Goal: Task Accomplishment & Management: Manage account settings

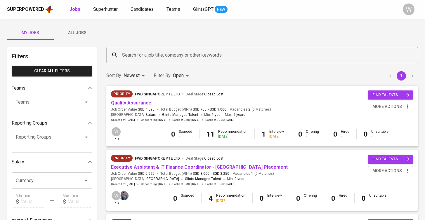
click at [119, 8] on div "Jobs Superhunter Candidates Teams GlintsGPT NEW" at bounding box center [149, 9] width 158 height 7
click at [114, 9] on span "Superhunter" at bounding box center [105, 9] width 25 height 6
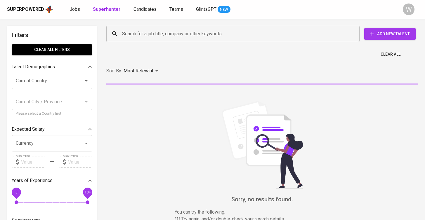
click at [141, 26] on div "Search for a job title, company or other keywords" at bounding box center [232, 34] width 253 height 16
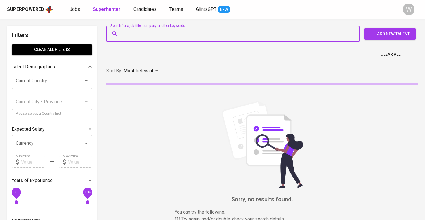
paste input "dwisantyr@gmail.com"
type input "dwisantyr@gmail.com"
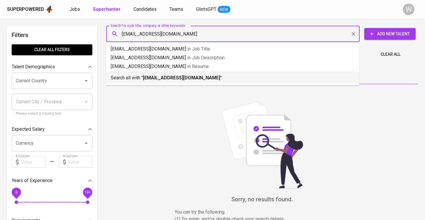
click at [158, 81] on p "Search all with " dwisantyr@gmail.com "" at bounding box center [233, 78] width 244 height 7
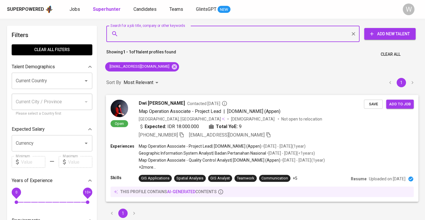
click at [376, 105] on span "Save" at bounding box center [373, 104] width 13 height 7
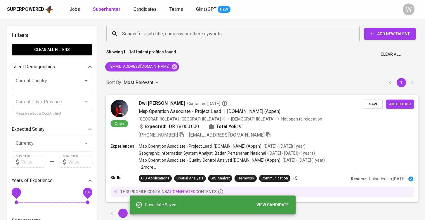
click at [395, 105] on span "Add to job" at bounding box center [400, 104] width 22 height 7
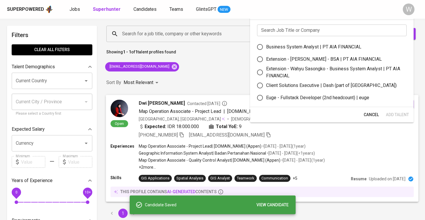
click at [203, 99] on div "Open Dwi Santy Ratnasari Contacted 4 months ago Map Operation Associate - Proje…" at bounding box center [262, 119] width 313 height 49
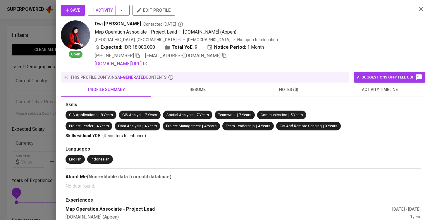
click at [114, 12] on span "1 Activity" at bounding box center [108, 10] width 32 height 7
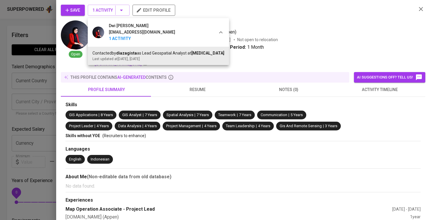
click at [5, 63] on div at bounding box center [215, 110] width 430 height 220
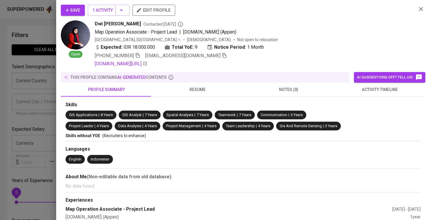
click at [5, 63] on div at bounding box center [215, 110] width 430 height 220
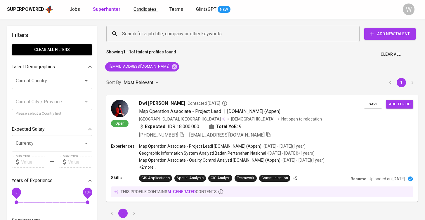
click at [139, 8] on span "Candidates" at bounding box center [145, 9] width 23 height 6
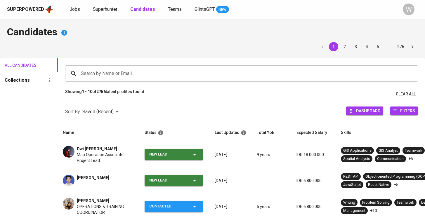
click at [208, 155] on td "New Lead" at bounding box center [175, 154] width 70 height 27
click at [193, 150] on div "New Lead" at bounding box center [173, 154] width 49 height 11
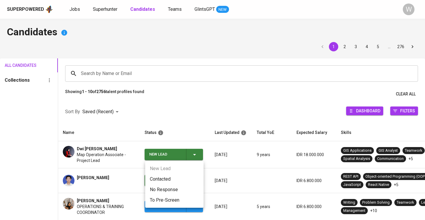
click at [173, 177] on li "Contacted" at bounding box center [174, 179] width 58 height 11
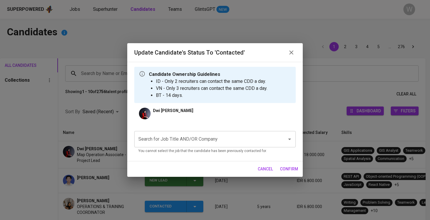
click at [188, 154] on p "You cannot select the job that the candidate has been previously contacted for." at bounding box center [214, 151] width 153 height 6
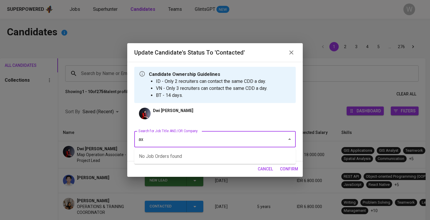
type input "a"
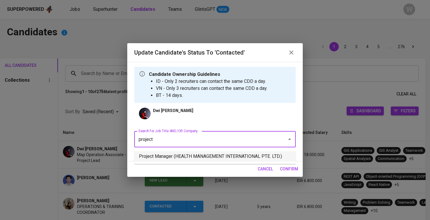
click at [180, 160] on li "Project Manager (HEALTH MANAGEMENT INTERNATIONAL PTE. LTD.)" at bounding box center [214, 156] width 161 height 11
type input "project"
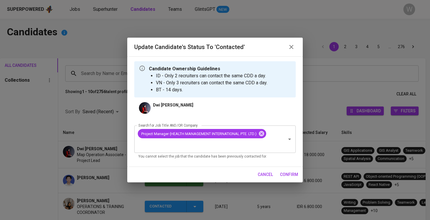
click at [298, 177] on button "confirm" at bounding box center [288, 174] width 23 height 11
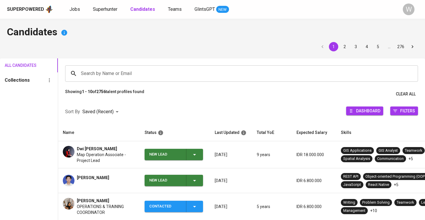
click at [298, 177] on td "IDR 6.800.000" at bounding box center [314, 181] width 44 height 25
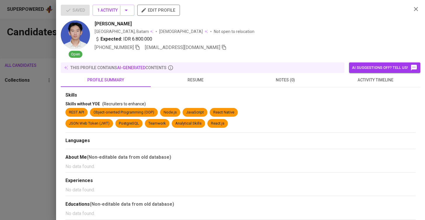
click at [203, 180] on div "Experiences" at bounding box center [240, 181] width 350 height 7
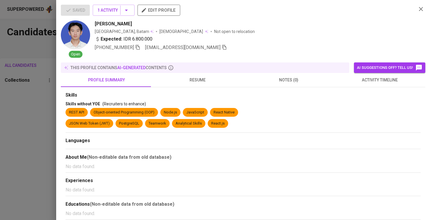
click at [17, 179] on div at bounding box center [215, 110] width 430 height 220
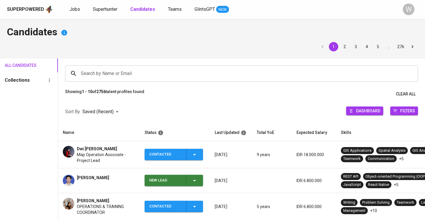
click at [191, 181] on div "New Lead" at bounding box center [173, 180] width 49 height 11
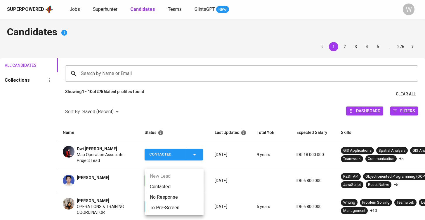
click at [162, 184] on li "Contacted" at bounding box center [174, 187] width 58 height 11
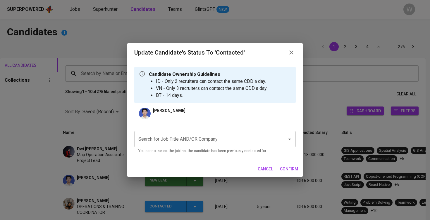
click at [172, 140] on input "Search for Job Title AND/OR Company" at bounding box center [207, 139] width 140 height 11
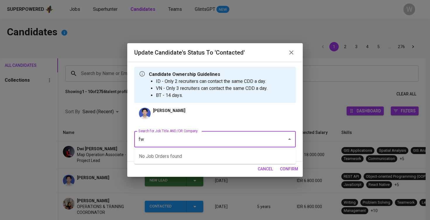
type input "f"
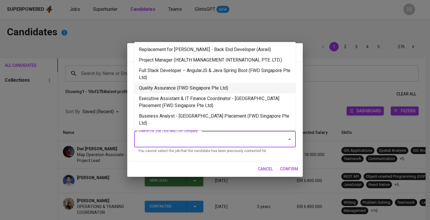
click at [187, 88] on li "Quality Assurance (FWD Singapore Pte Ltd)" at bounding box center [214, 88] width 161 height 11
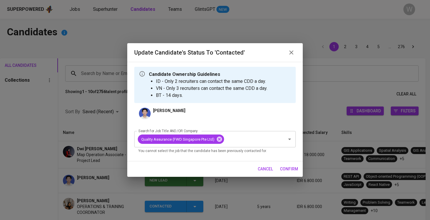
click at [295, 171] on span "confirm" at bounding box center [289, 169] width 18 height 7
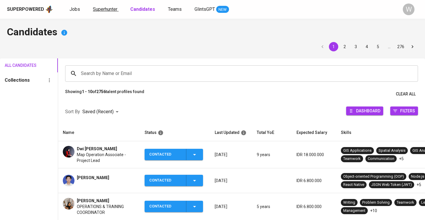
click at [101, 8] on span "Superhunter" at bounding box center [105, 9] width 25 height 6
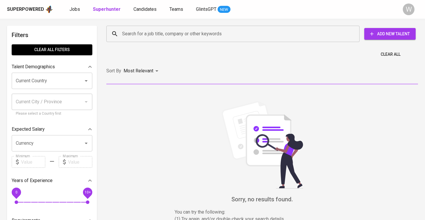
click at [127, 36] on input "Search for a job title, company or other keywords" at bounding box center [235, 33] width 228 height 11
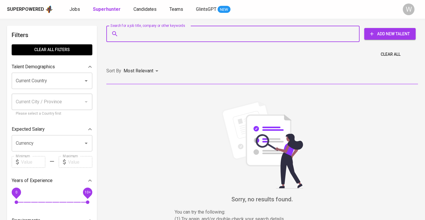
paste input "| tangguhmyname@gmail.com"
type input "| tangguhmyname@gmail.com"
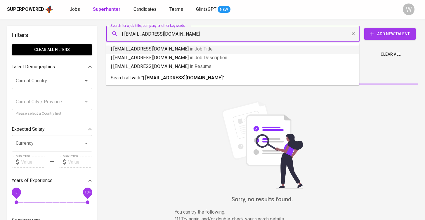
click at [124, 32] on input "| tangguhmyname@gmail.com" at bounding box center [235, 33] width 228 height 11
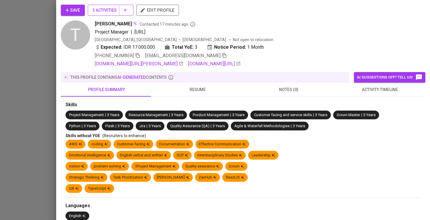
click at [98, 10] on span "3 Activities" at bounding box center [110, 10] width 36 height 7
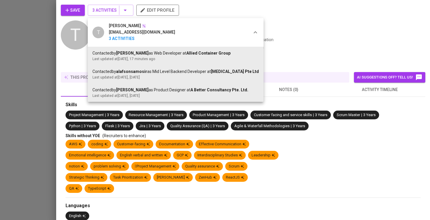
click at [385, 96] on div at bounding box center [215, 110] width 430 height 220
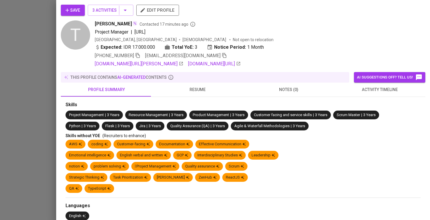
click at [382, 89] on span "activity timeline" at bounding box center [380, 89] width 84 height 7
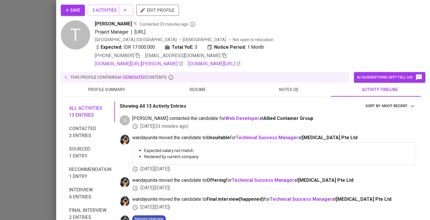
click at [117, 16] on div "Save 3 Activities edit profile" at bounding box center [240, 13] width 359 height 16
click at [116, 12] on span "3 Activities" at bounding box center [110, 10] width 36 height 7
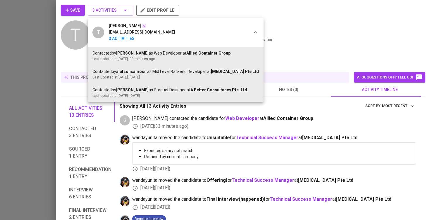
click at [161, 113] on div at bounding box center [215, 110] width 430 height 220
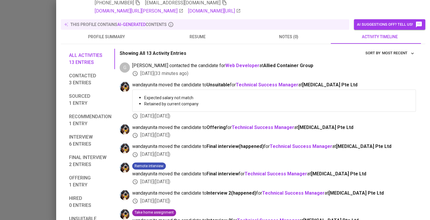
scroll to position [53, 0]
click at [284, 86] on b "Technical Success Manager" at bounding box center [267, 85] width 63 height 6
click at [27, 74] on div at bounding box center [215, 110] width 430 height 220
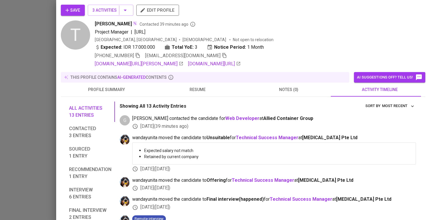
click at [6, 23] on div at bounding box center [215, 110] width 430 height 220
click at [37, 56] on div at bounding box center [215, 110] width 430 height 220
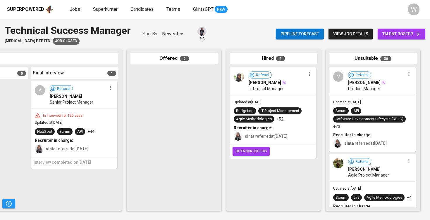
scroll to position [0, 446]
click at [63, 122] on span "Updated at [DATE]" at bounding box center [49, 123] width 28 height 4
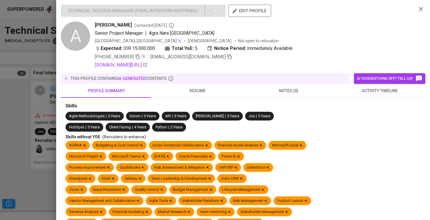
click at [197, 75] on div "this profile contains AI-generated contents" at bounding box center [205, 78] width 288 height 11
click at [199, 86] on button "resume" at bounding box center [197, 91] width 91 height 14
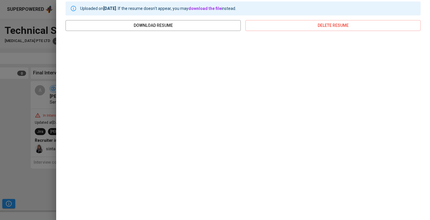
scroll to position [101, 0]
click at [41, 82] on div at bounding box center [215, 110] width 430 height 220
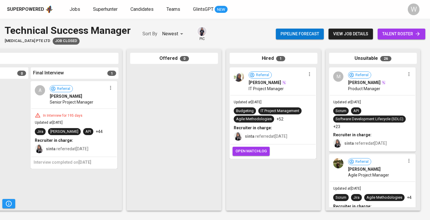
scroll to position [0, 0]
click at [393, 30] on span "talent roster" at bounding box center [401, 33] width 38 height 7
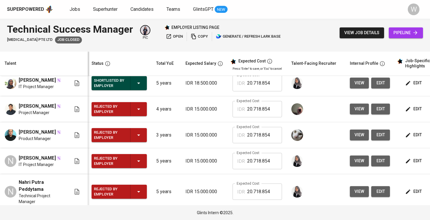
scroll to position [0, 1]
click at [350, 115] on button "view" at bounding box center [359, 109] width 19 height 11
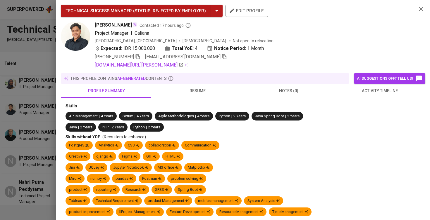
click at [194, 94] on span "resume" at bounding box center [197, 90] width 84 height 7
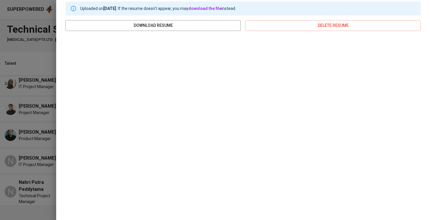
scroll to position [101, 0]
click at [41, 91] on div at bounding box center [215, 110] width 430 height 220
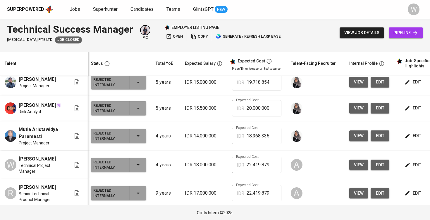
scroll to position [0, 1]
click at [356, 169] on span "view" at bounding box center [359, 165] width 10 height 7
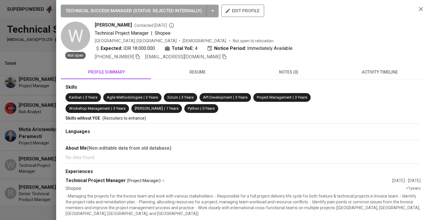
click at [202, 78] on button "resume" at bounding box center [197, 72] width 91 height 14
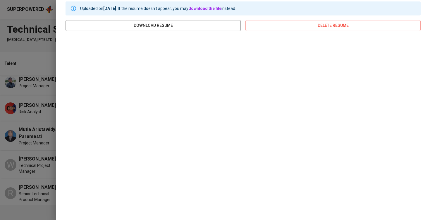
scroll to position [82, 0]
click at [44, 72] on div at bounding box center [215, 110] width 430 height 220
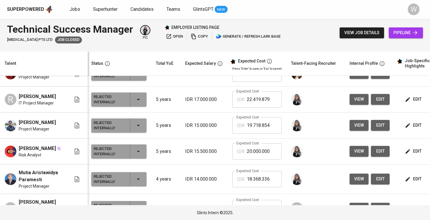
scroll to position [395, 1]
click at [351, 105] on button "view" at bounding box center [358, 99] width 19 height 11
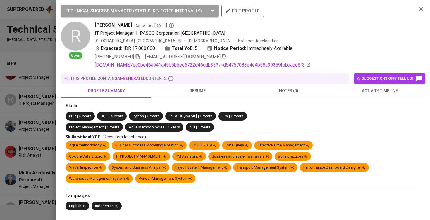
click at [186, 91] on span "resume" at bounding box center [197, 90] width 84 height 7
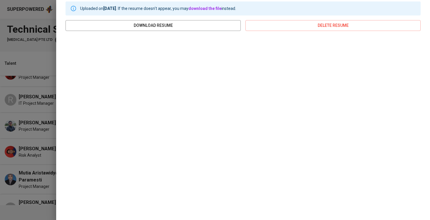
scroll to position [101, 0]
click at [13, 91] on div at bounding box center [215, 110] width 430 height 220
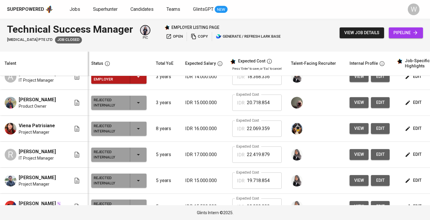
scroll to position [340, 1]
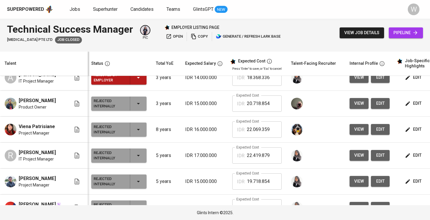
click at [354, 107] on span "view" at bounding box center [359, 103] width 10 height 7
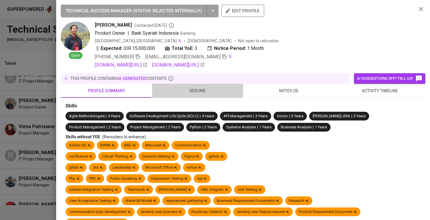
click at [206, 86] on button "resume" at bounding box center [197, 91] width 91 height 14
click at [204, 90] on span "resume" at bounding box center [197, 90] width 84 height 7
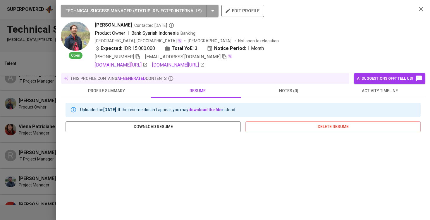
click at [203, 89] on span "resume" at bounding box center [197, 90] width 84 height 7
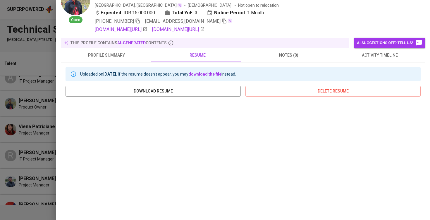
scroll to position [96, 0]
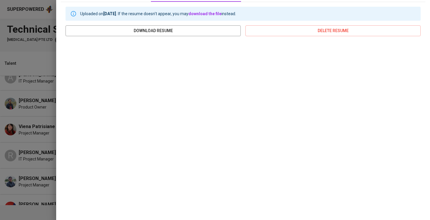
click at [14, 89] on div at bounding box center [215, 110] width 430 height 220
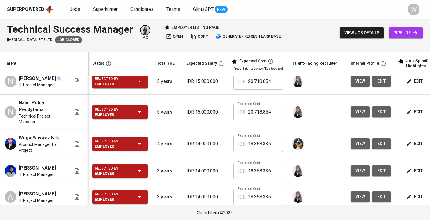
scroll to position [198, 0]
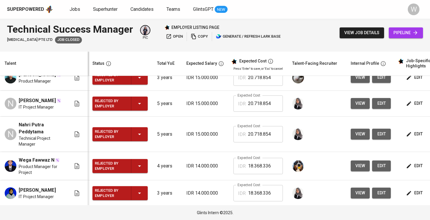
click at [358, 107] on span "view" at bounding box center [360, 103] width 10 height 7
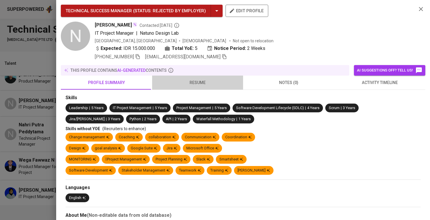
click at [196, 89] on button "resume" at bounding box center [197, 83] width 91 height 14
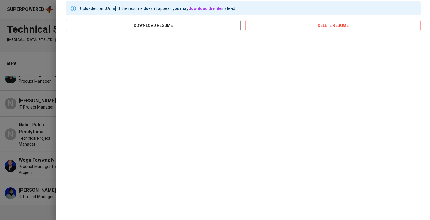
scroll to position [93, 0]
click at [25, 89] on div at bounding box center [215, 110] width 430 height 220
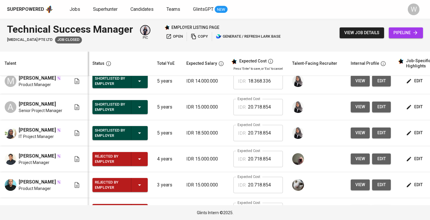
scroll to position [84, 0]
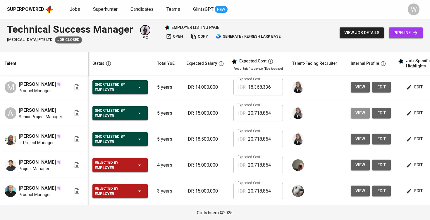
click at [355, 116] on span "view" at bounding box center [360, 113] width 10 height 7
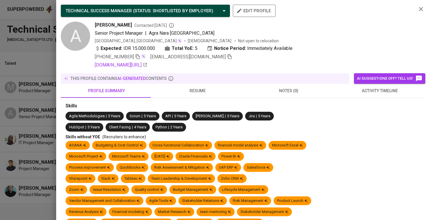
click at [191, 92] on span "resume" at bounding box center [197, 90] width 84 height 7
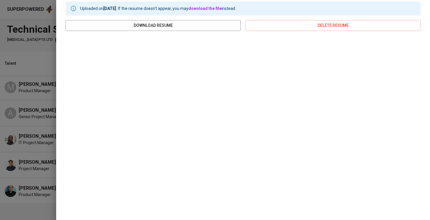
scroll to position [101, 0]
click at [30, 79] on div at bounding box center [215, 110] width 430 height 220
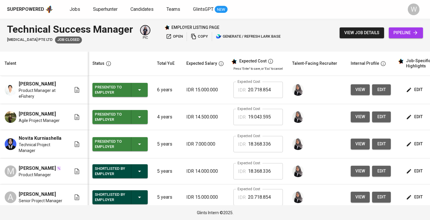
scroll to position [0, 1]
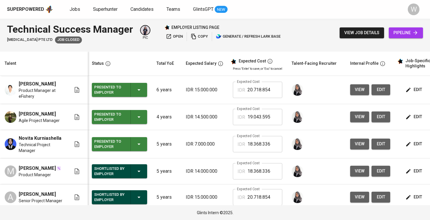
click at [354, 115] on span "view" at bounding box center [359, 116] width 10 height 7
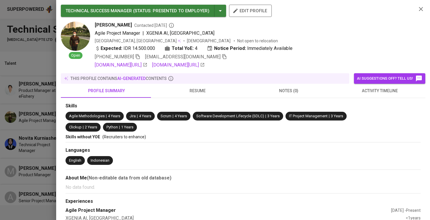
click at [194, 91] on span "resume" at bounding box center [197, 90] width 84 height 7
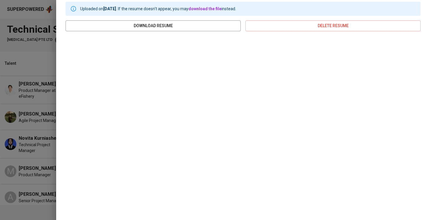
scroll to position [0, 0]
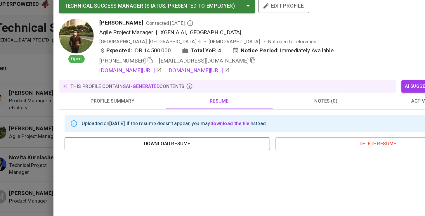
click at [104, 87] on span "profile summary" at bounding box center [105, 90] width 83 height 7
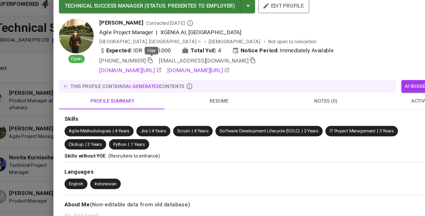
click at [135, 54] on icon "button" at bounding box center [137, 56] width 5 height 5
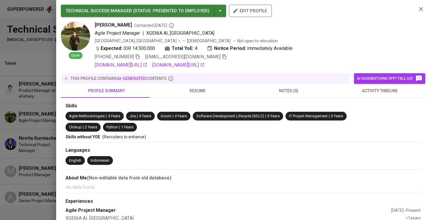
scroll to position [0, 1]
click at [41, 81] on div at bounding box center [215, 110] width 430 height 220
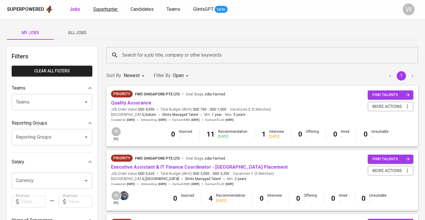
click at [107, 8] on span "Superhunter" at bounding box center [105, 9] width 25 height 6
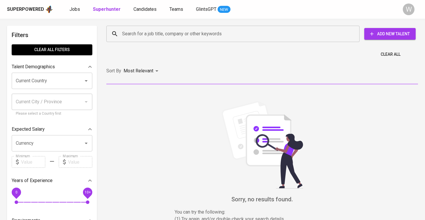
click at [134, 31] on input "Search for a job title, company or other keywords" at bounding box center [235, 33] width 228 height 11
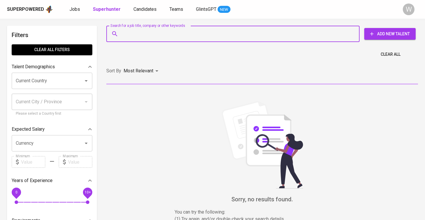
paste input "[EMAIL_ADDRESS][DOMAIN_NAME] |"
type input "[EMAIL_ADDRESS][DOMAIN_NAME] |"
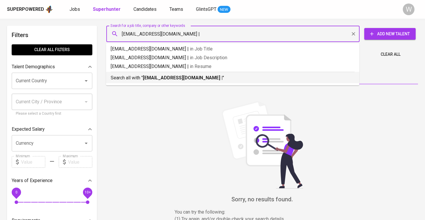
click at [153, 81] on p "Search all with " [EMAIL_ADDRESS][DOMAIN_NAME] | "" at bounding box center [233, 78] width 244 height 7
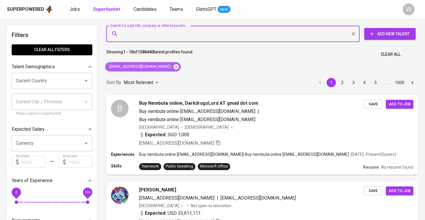
click at [174, 66] on icon at bounding box center [176, 66] width 5 height 5
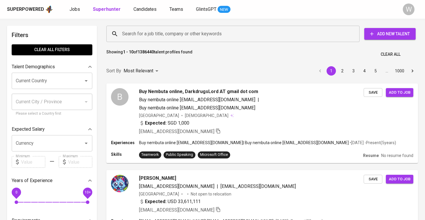
click at [156, 38] on input "Search for a job title, company or other keywords" at bounding box center [235, 33] width 228 height 11
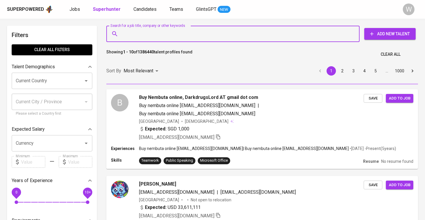
paste input "[EMAIL_ADDRESS][DOMAIN_NAME] |"
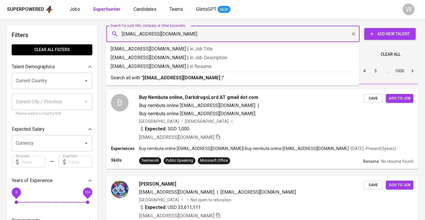
type input "[EMAIL_ADDRESS][DOMAIN_NAME]"
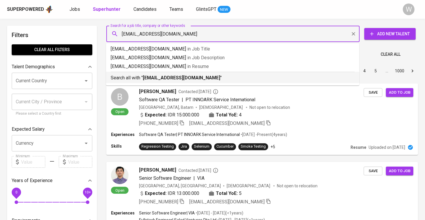
click at [176, 76] on b "[EMAIL_ADDRESS][DOMAIN_NAME]" at bounding box center [181, 78] width 77 height 6
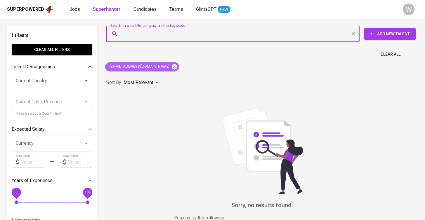
click at [172, 65] on icon at bounding box center [174, 66] width 5 height 5
